Goal: Navigation & Orientation: Find specific page/section

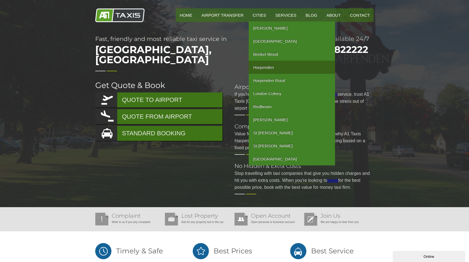
click at [270, 66] on link "Harpenden" at bounding box center [292, 67] width 86 height 13
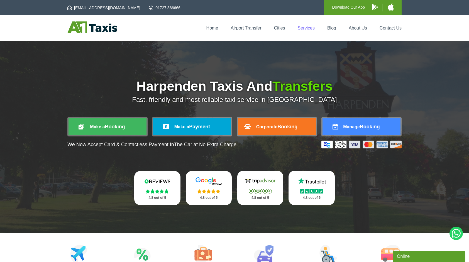
click at [307, 28] on link "Services" at bounding box center [306, 28] width 17 height 5
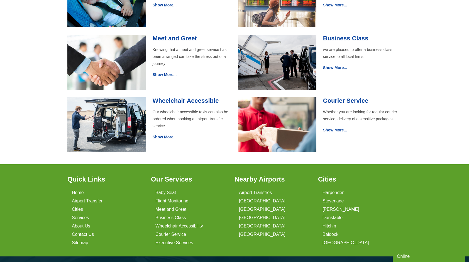
scroll to position [278, 0]
